Goal: Information Seeking & Learning: Learn about a topic

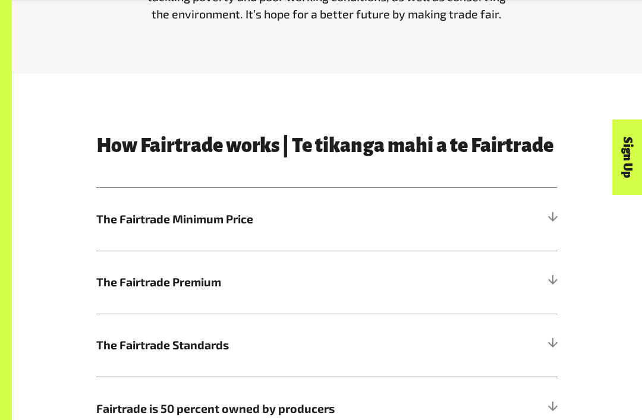
scroll to position [419, 0]
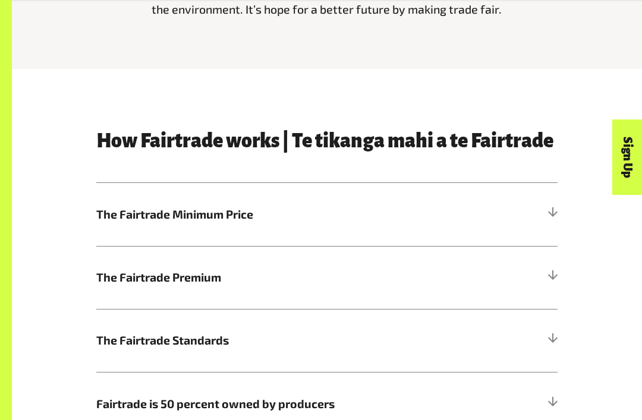
click at [522, 211] on h5 "The Fairtrade Minimum Price" at bounding box center [326, 214] width 461 height 63
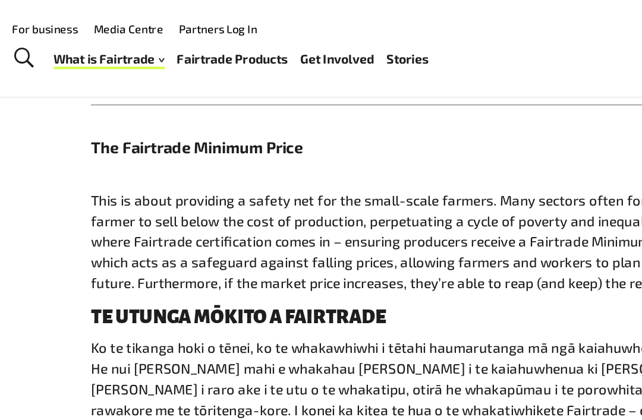
scroll to position [518, 0]
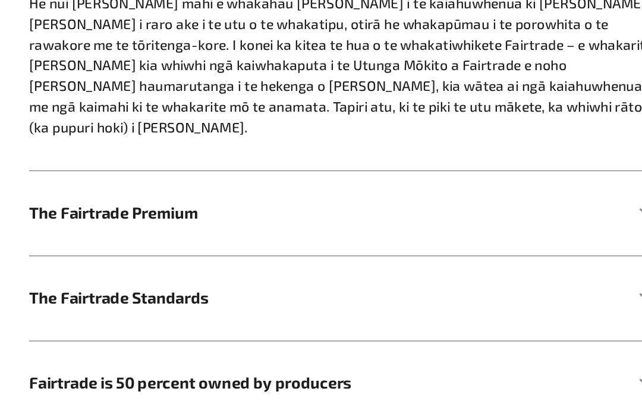
click at [358, 230] on span "The Fairtrade Premium" at bounding box center [269, 238] width 346 height 17
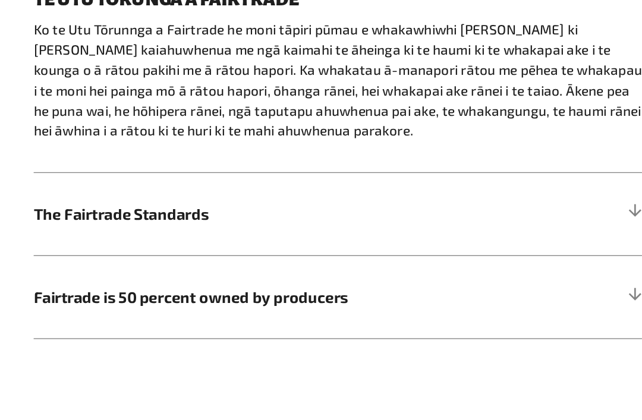
scroll to position [751, 0]
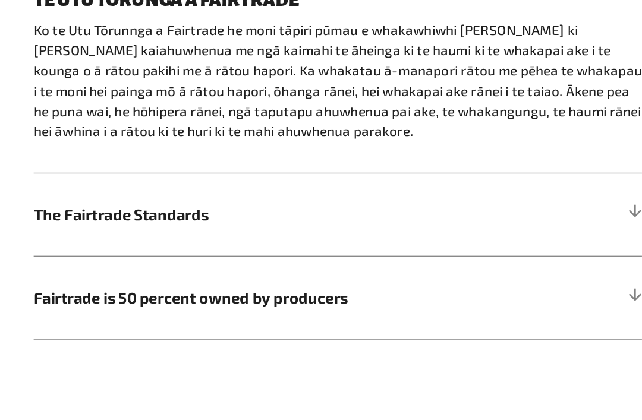
click at [468, 202] on h5 "The Fairtrade Standards" at bounding box center [326, 233] width 461 height 63
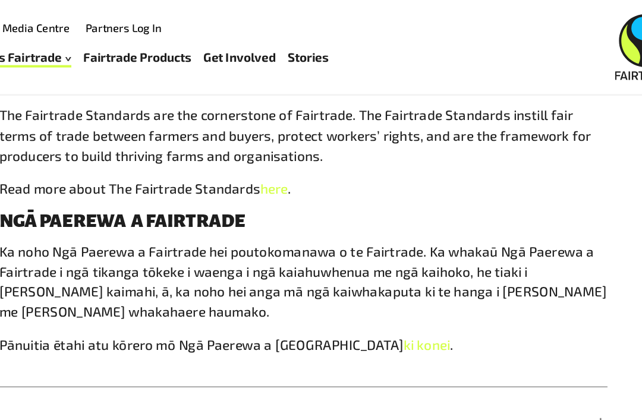
scroll to position [693, 0]
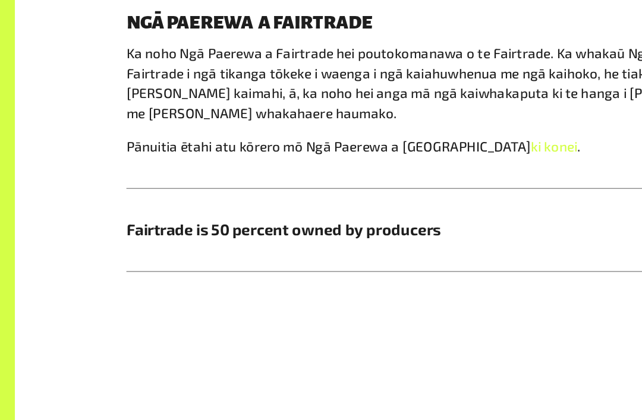
click at [459, 215] on h5 "Fairtrade is 50 percent owned by producers" at bounding box center [326, 246] width 461 height 63
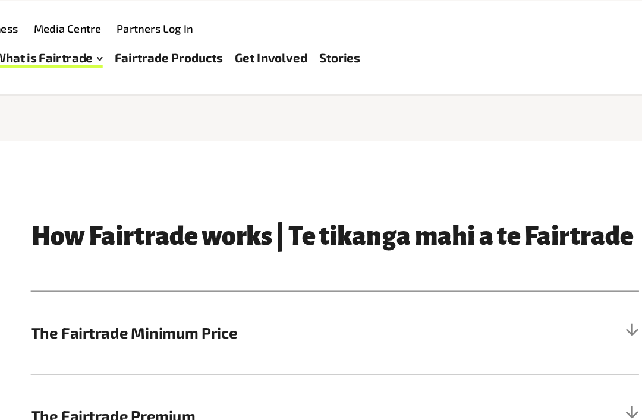
scroll to position [380, 0]
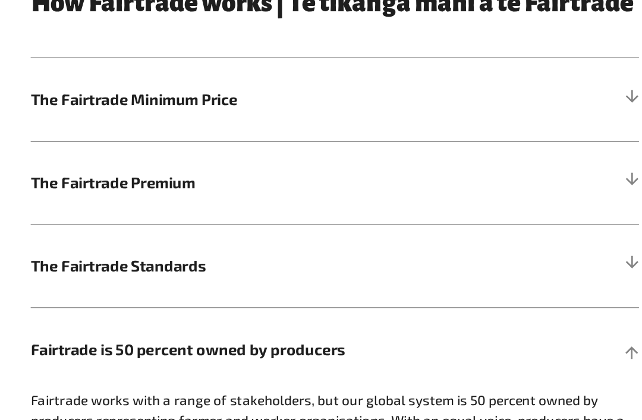
click at [300, 242] on h5 "The Fairtrade Standards" at bounding box center [326, 273] width 461 height 63
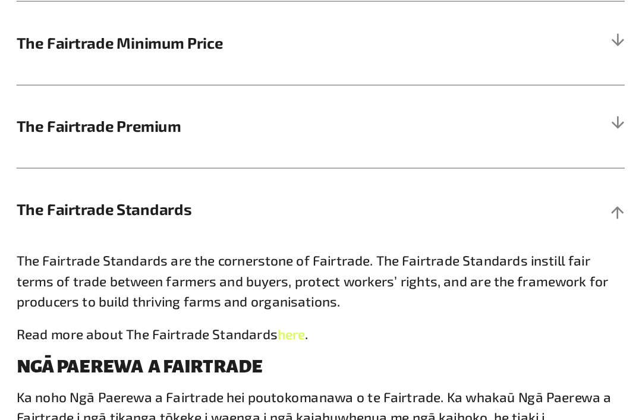
scroll to position [528, 0]
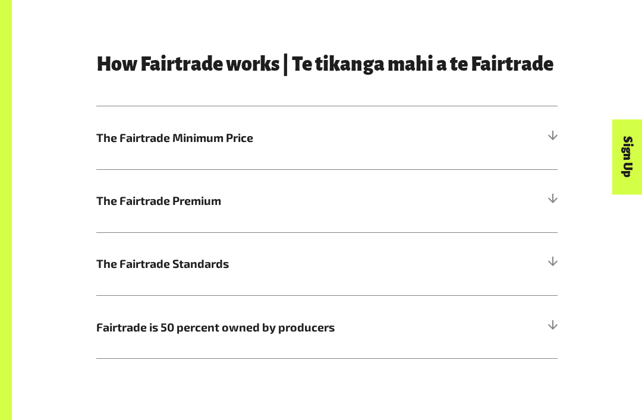
scroll to position [496, 0]
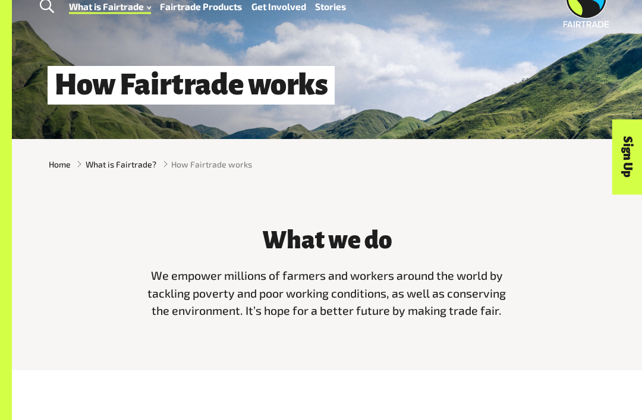
scroll to position [37, 0]
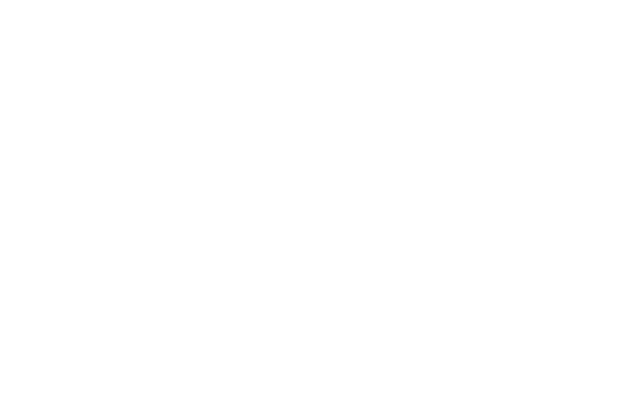
scroll to position [724, 0]
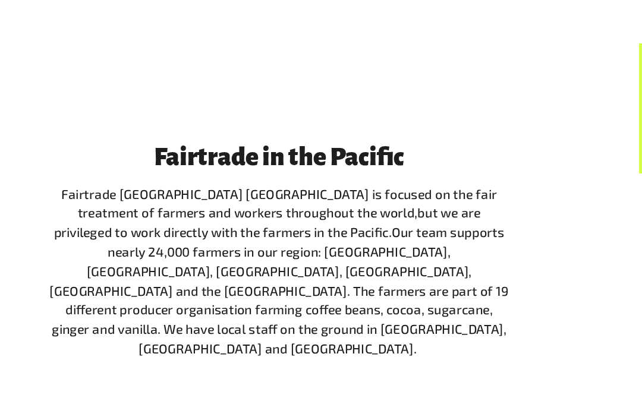
scroll to position [1179, 0]
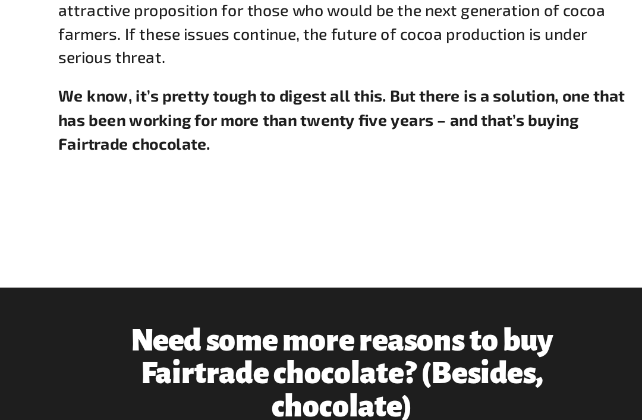
scroll to position [966, 0]
